Goal: Task Accomplishment & Management: Manage account settings

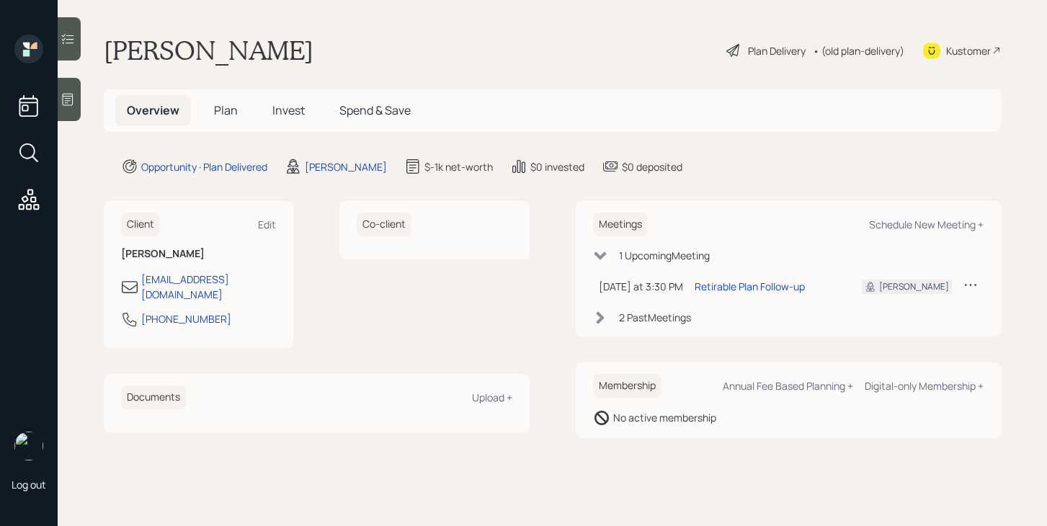
click at [223, 112] on span "Plan" at bounding box center [226, 110] width 24 height 16
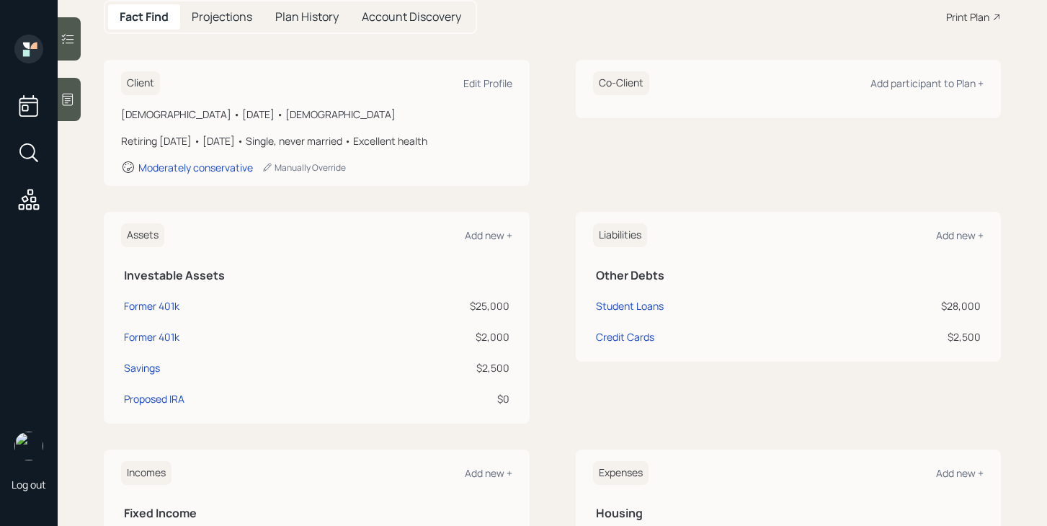
scroll to position [166, 0]
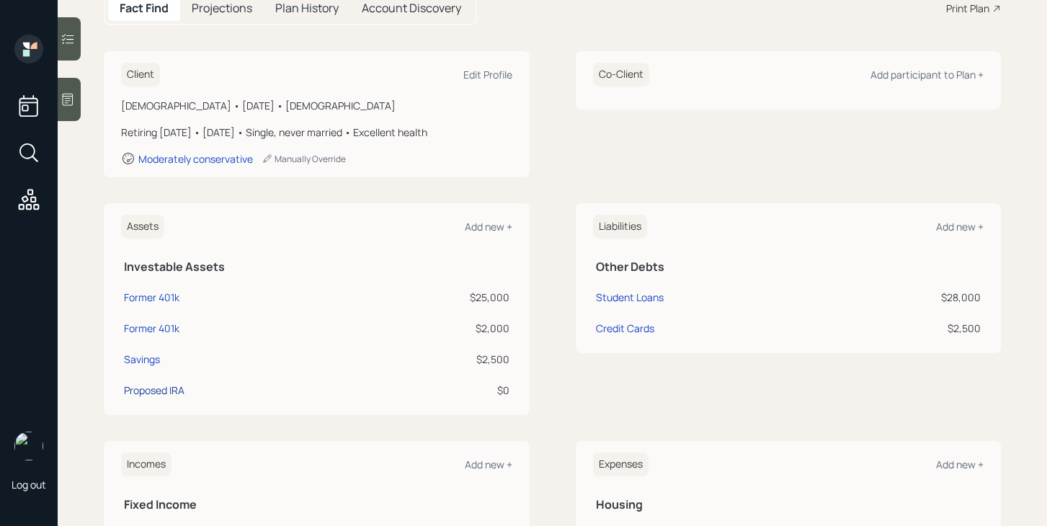
click at [182, 393] on div "Proposed IRA" at bounding box center [154, 390] width 61 height 15
select select "ira"
select select "balanced"
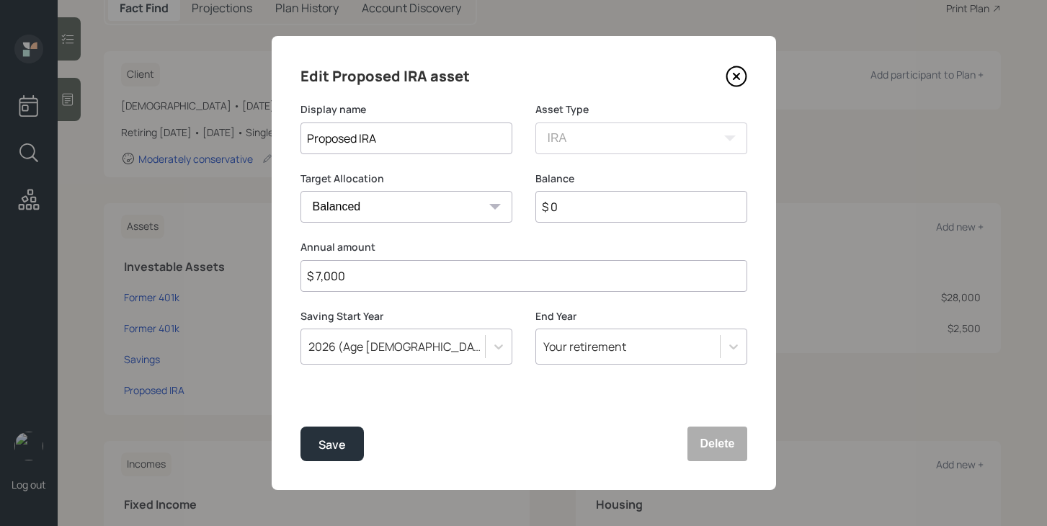
click at [741, 76] on icon at bounding box center [737, 77] width 22 height 22
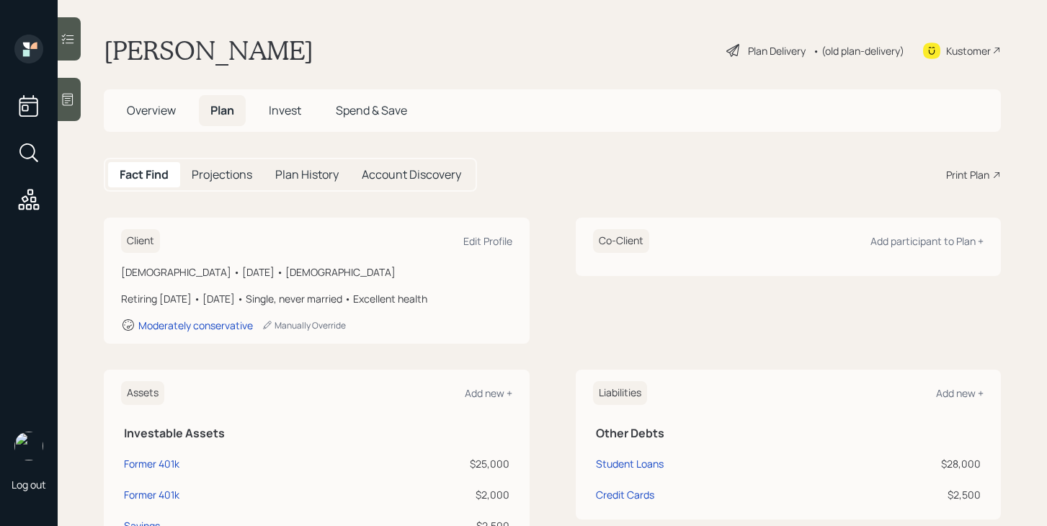
click at [757, 55] on div "Plan Delivery" at bounding box center [777, 50] width 58 height 15
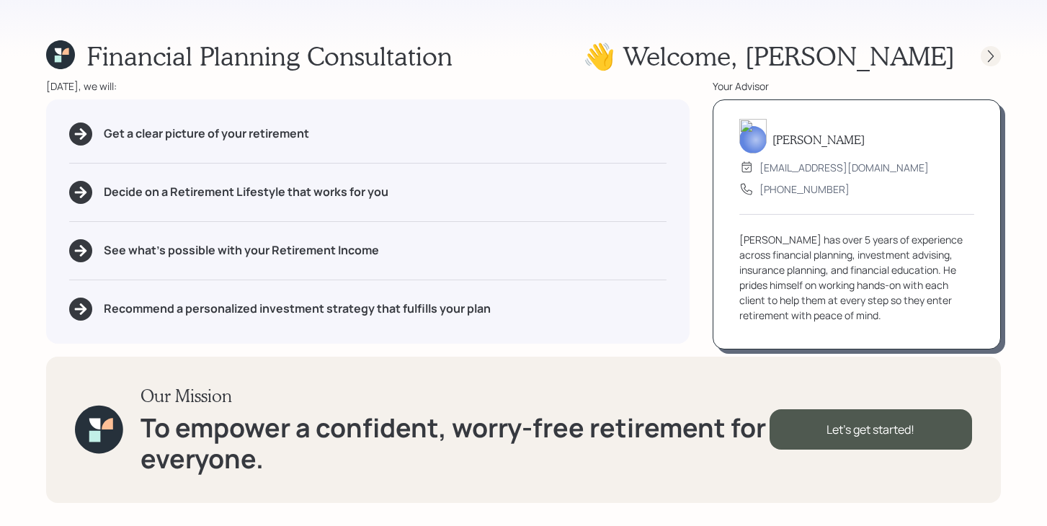
click at [991, 52] on icon at bounding box center [991, 56] width 14 height 14
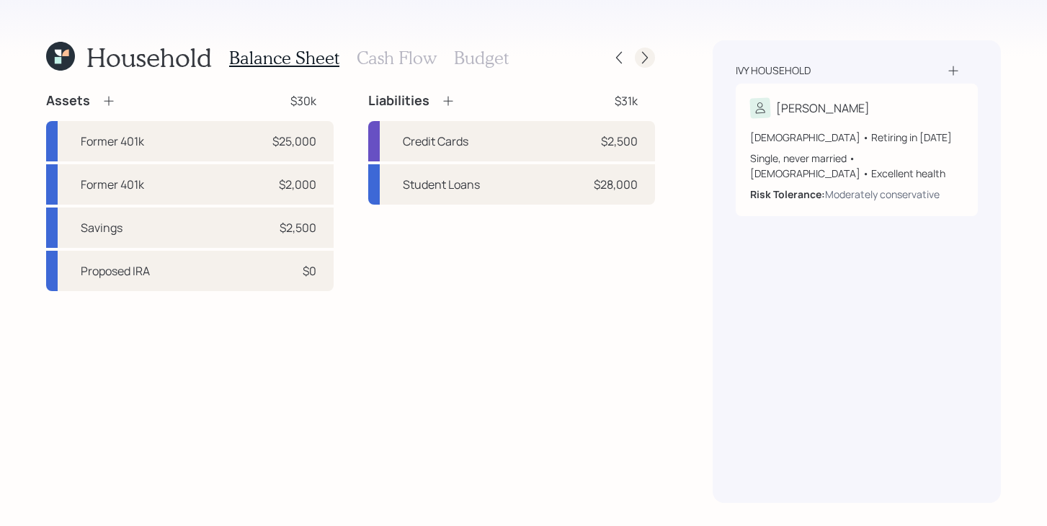
click at [646, 57] on icon at bounding box center [645, 57] width 14 height 14
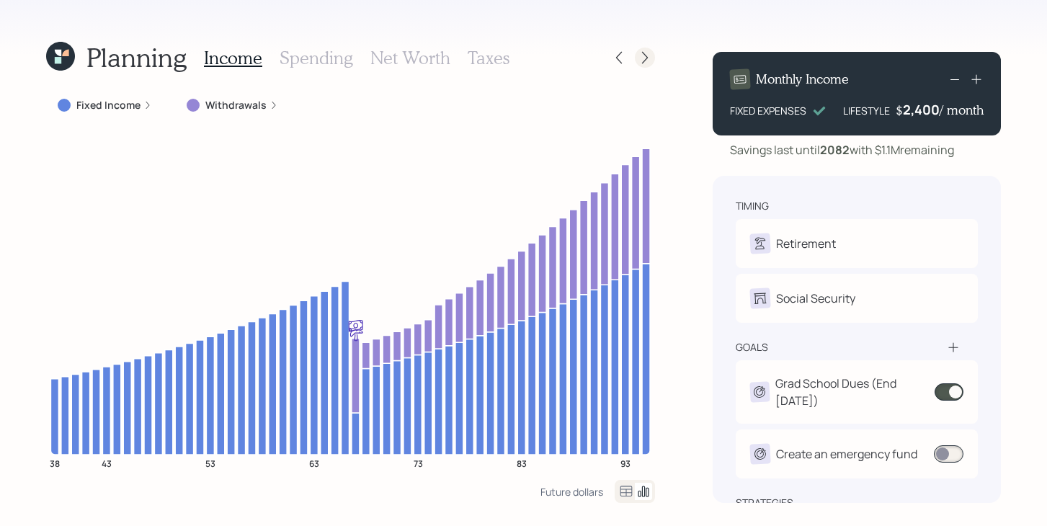
click at [646, 57] on icon at bounding box center [645, 57] width 14 height 14
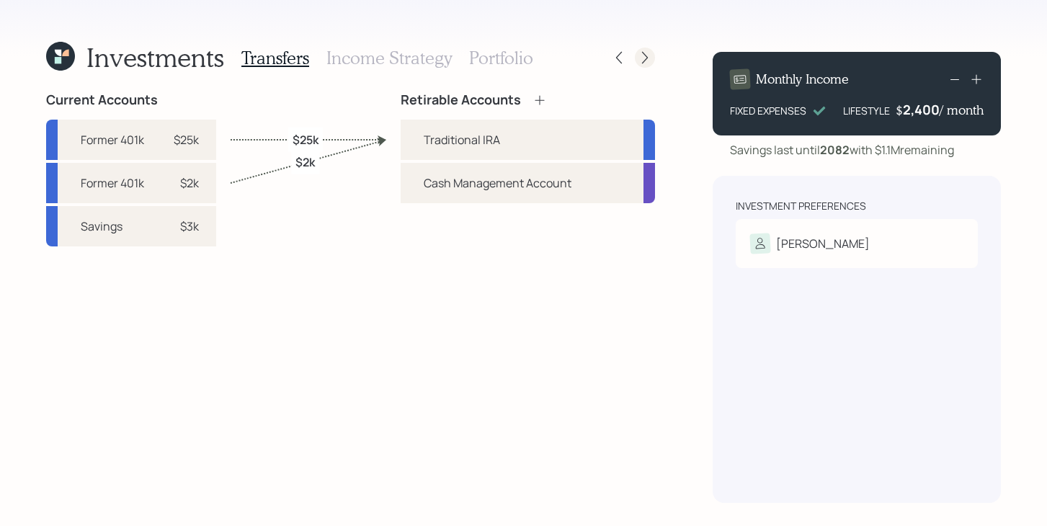
click at [646, 57] on icon at bounding box center [645, 57] width 14 height 14
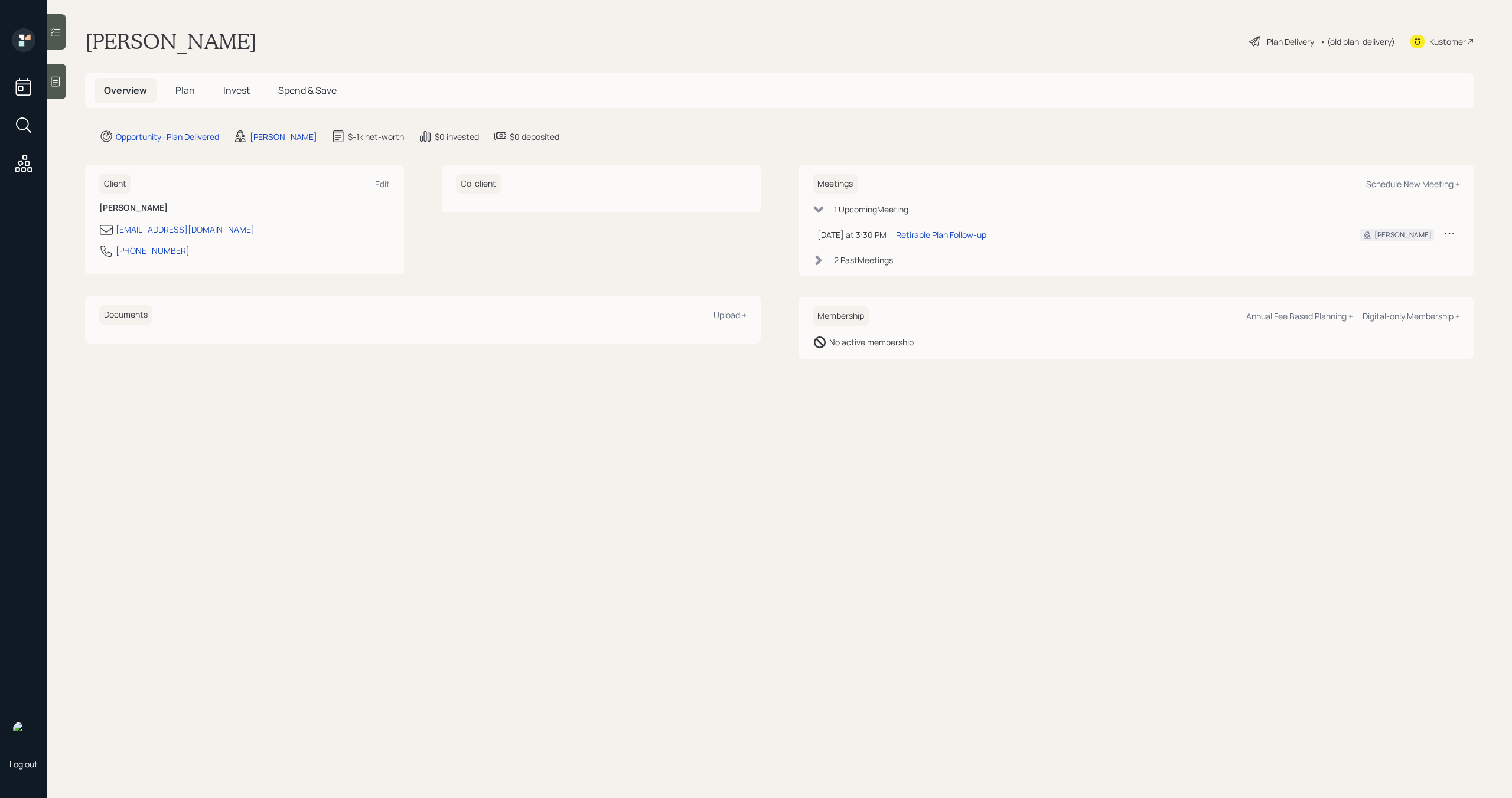
click at [187, 92] on span "Plan" at bounding box center [185, 90] width 20 height 13
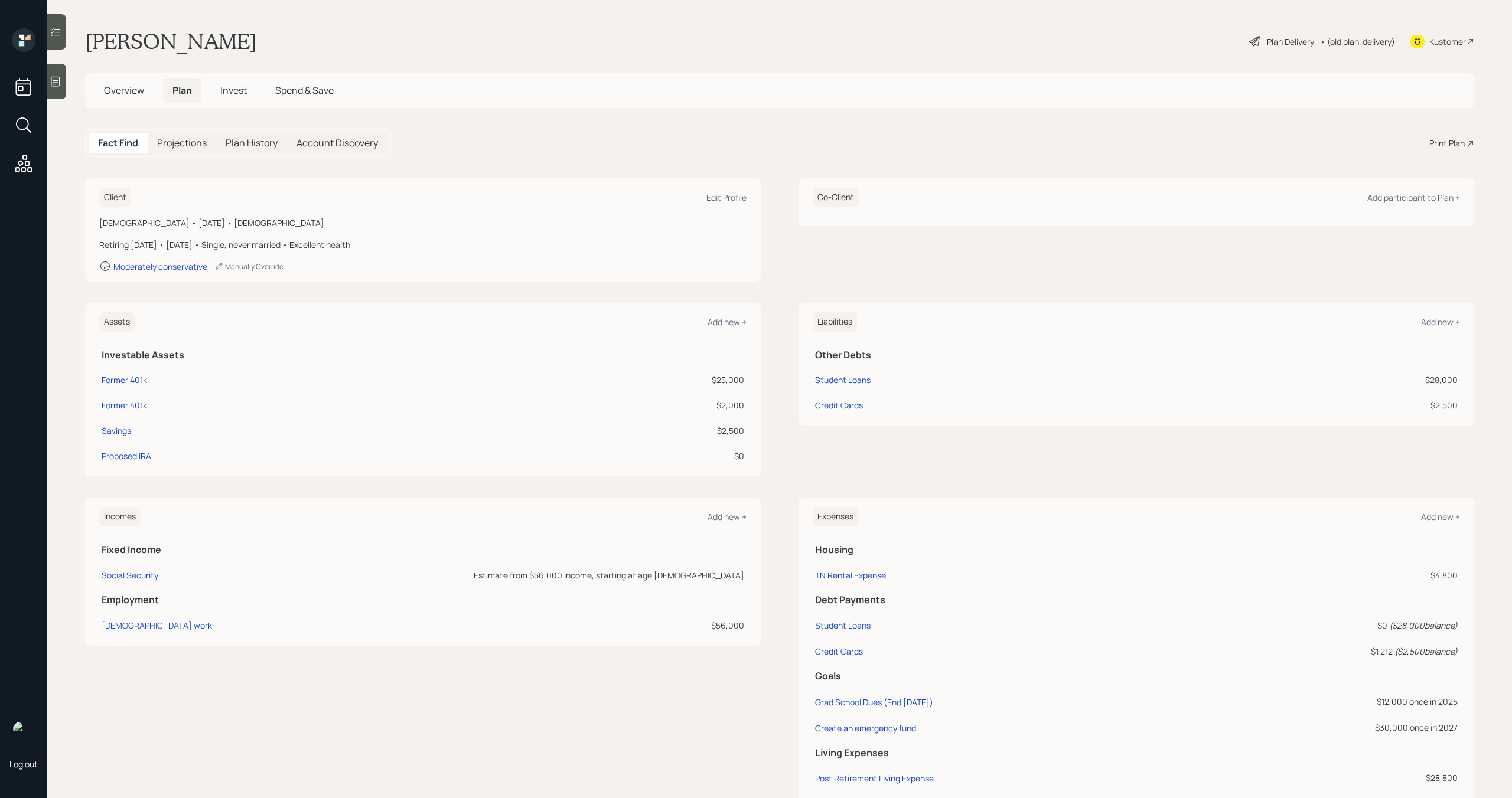
click at [234, 88] on span "Invest" at bounding box center [234, 90] width 26 height 13
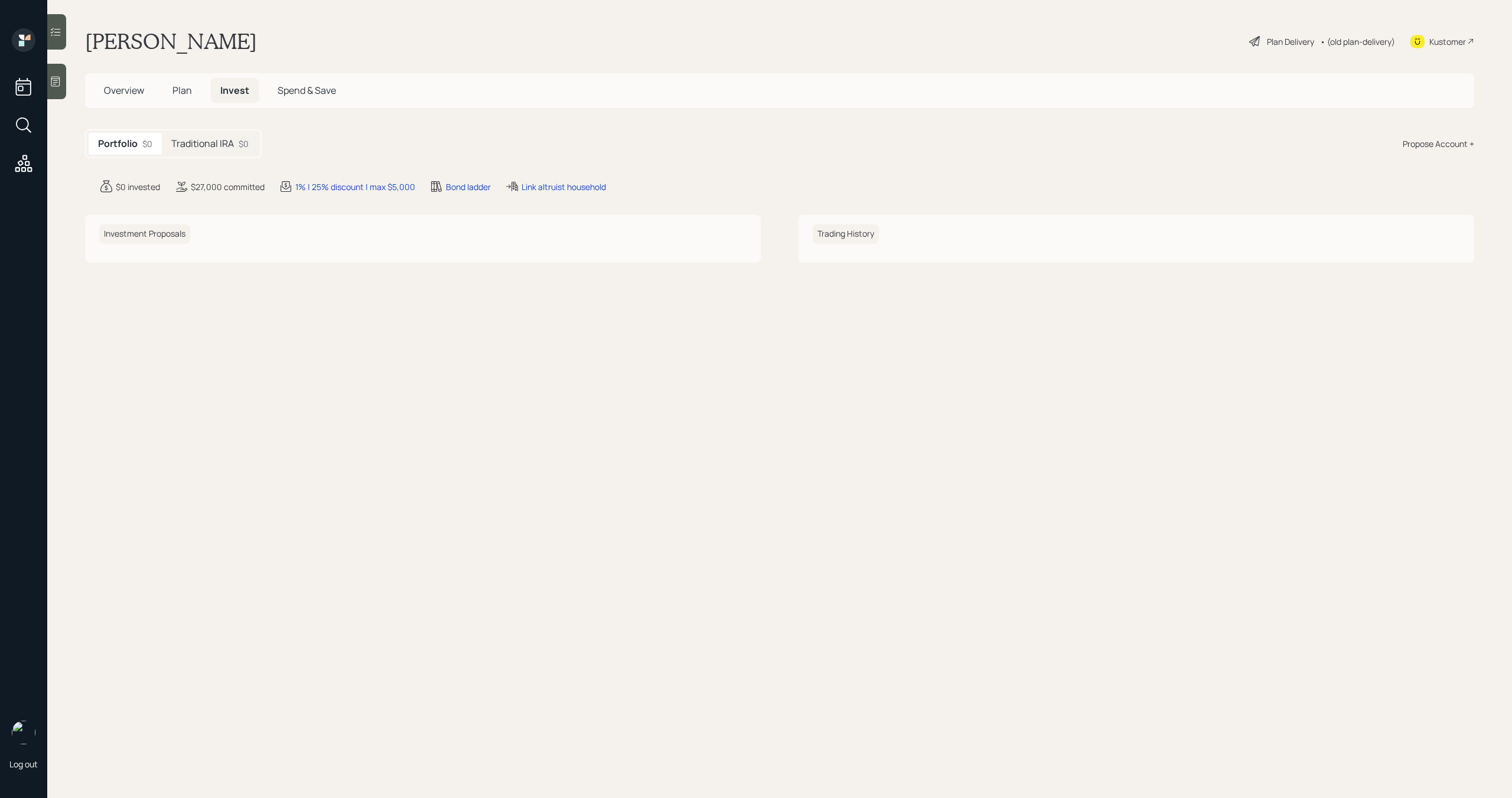
click at [184, 94] on span "Plan" at bounding box center [182, 90] width 20 height 13
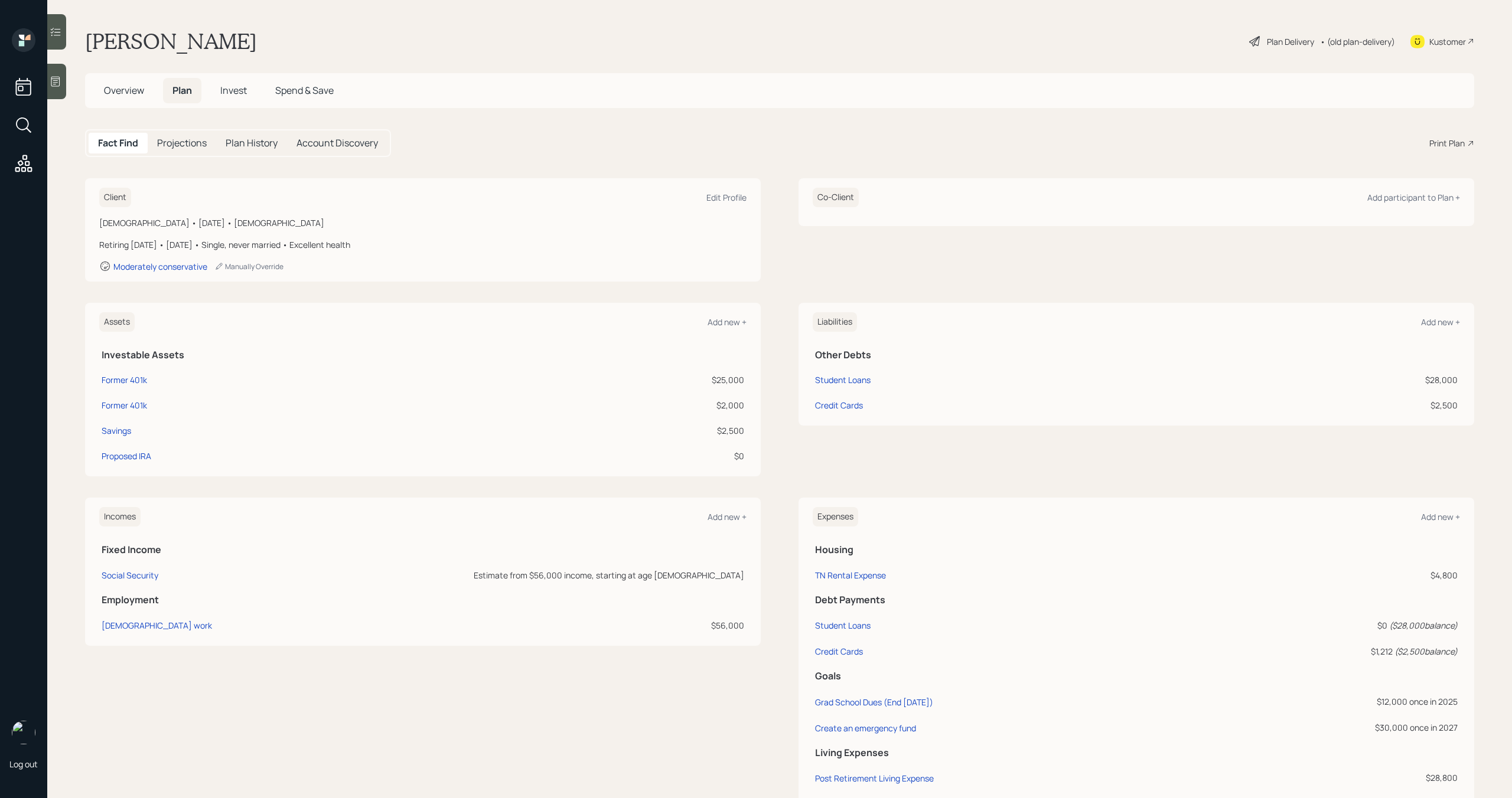
click at [125, 94] on span "Overview" at bounding box center [124, 90] width 40 height 13
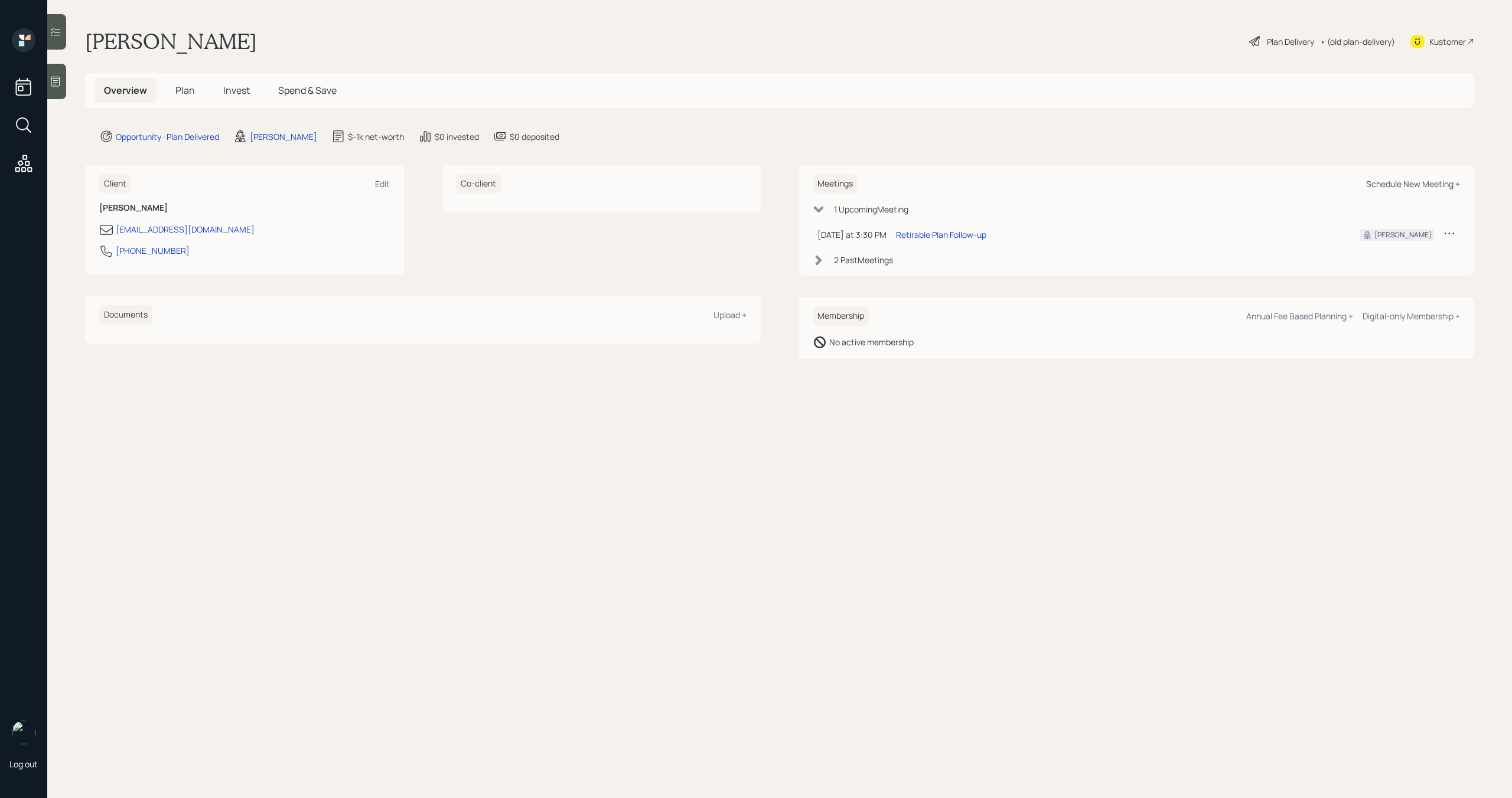
click at [1454, 187] on div "Schedule New Meeting +" at bounding box center [1413, 184] width 94 height 11
select select "bffa7908-1b2a-4c79-9bb6-f0ec9aed22d3"
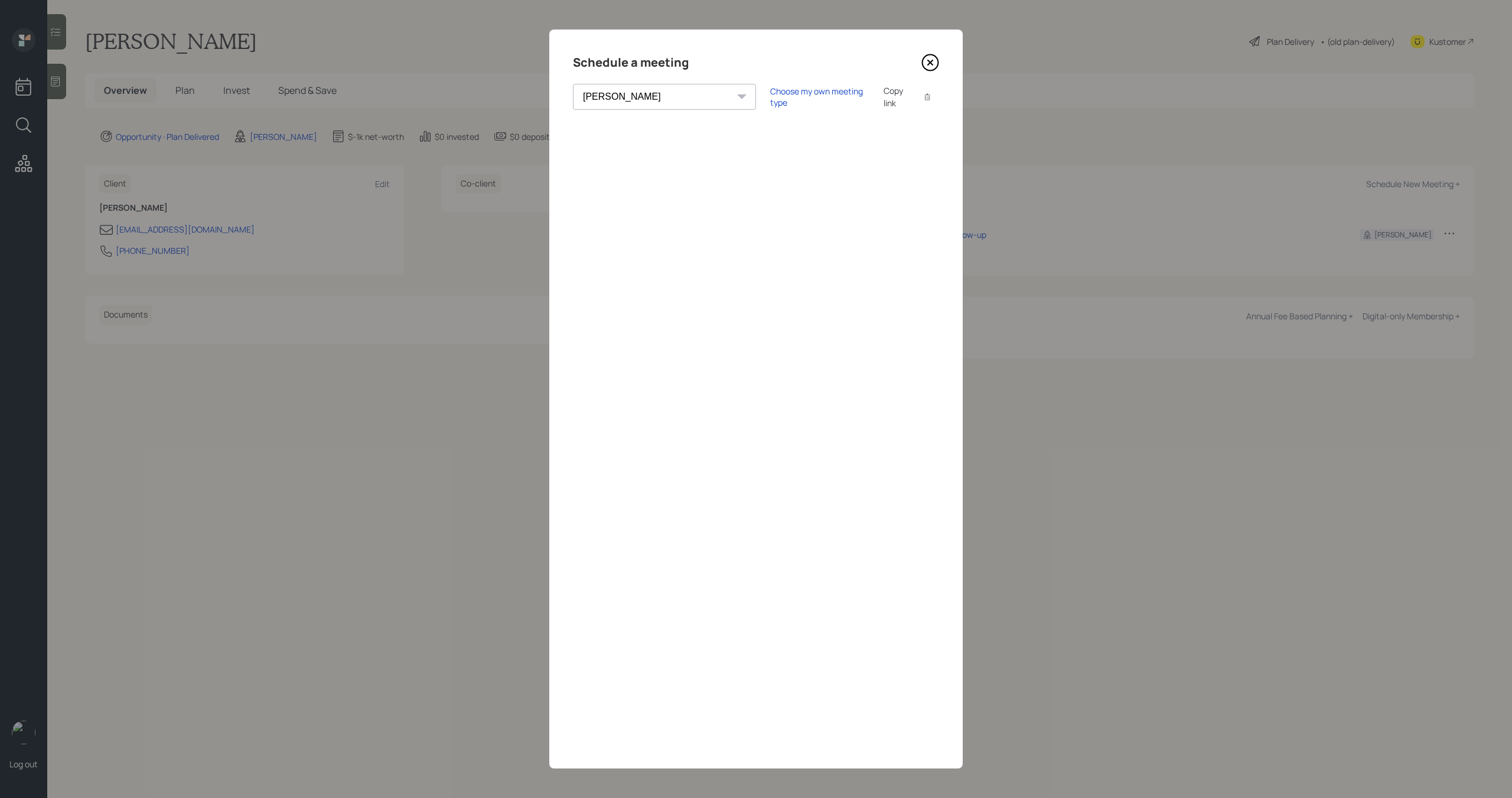
click at [929, 67] on icon at bounding box center [930, 63] width 18 height 18
